Goal: Transaction & Acquisition: Purchase product/service

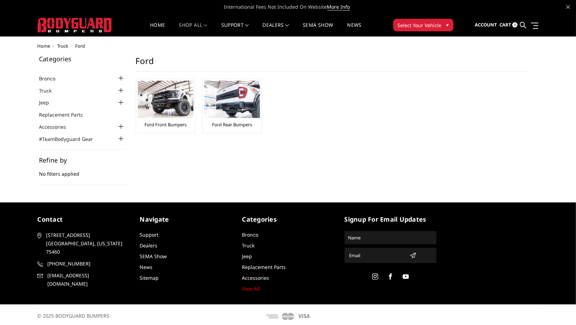
click at [173, 111] on img at bounding box center [166, 99] width 56 height 37
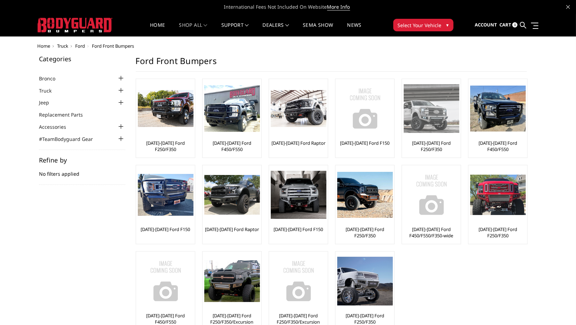
click at [428, 106] on img at bounding box center [432, 108] width 56 height 48
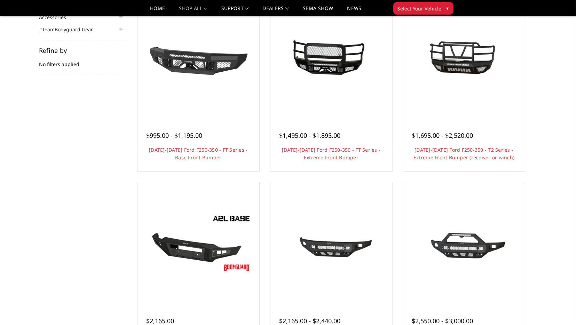
scroll to position [86, 0]
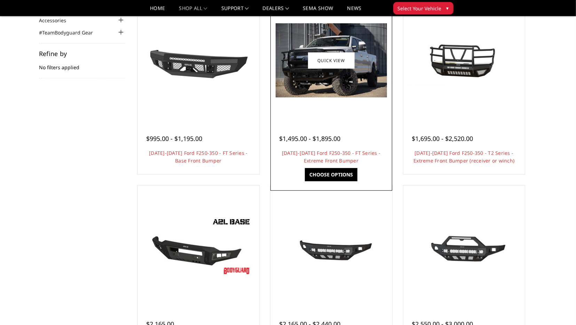
click at [360, 95] on img at bounding box center [331, 60] width 111 height 74
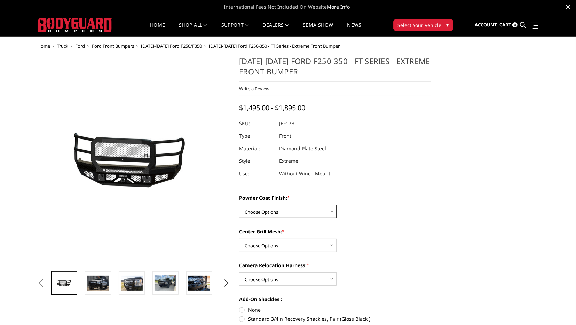
click at [239, 205] on select "Choose Options Bare Metal Gloss Black Powder Coat Textured Black Powder Coat" at bounding box center [287, 211] width 97 height 13
select select "3221"
click option "Bare Metal" at bounding box center [0, 0] width 0 height 0
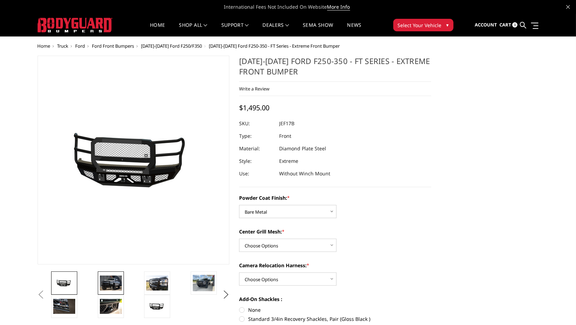
click at [121, 283] on img at bounding box center [111, 283] width 22 height 15
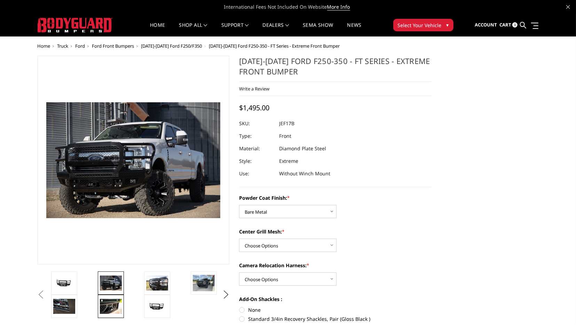
click at [115, 307] on img at bounding box center [111, 306] width 22 height 15
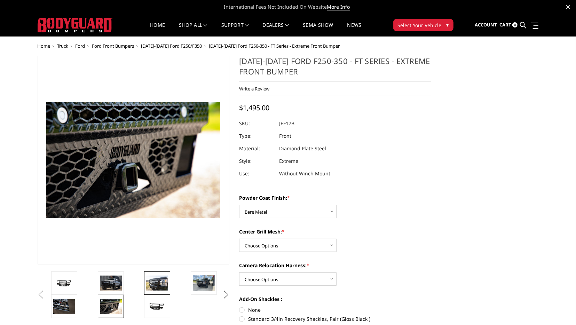
click at [169, 285] on link at bounding box center [157, 282] width 26 height 23
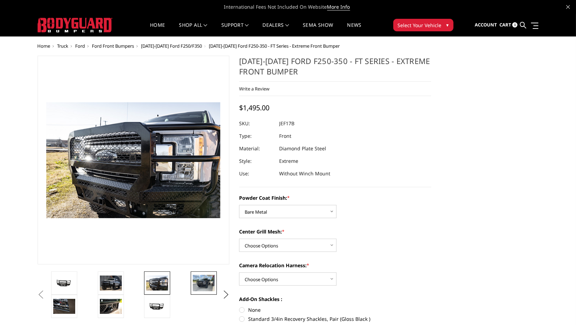
click at [216, 277] on link at bounding box center [204, 282] width 26 height 23
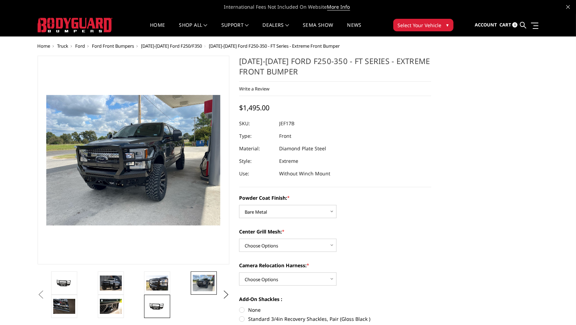
click at [156, 308] on img at bounding box center [157, 306] width 22 height 10
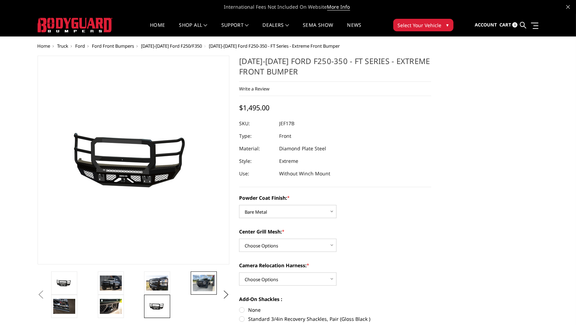
click at [208, 275] on img at bounding box center [204, 283] width 22 height 16
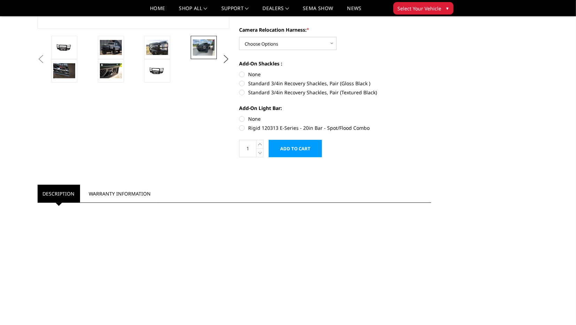
scroll to position [214, 0]
